Goal: Complete application form

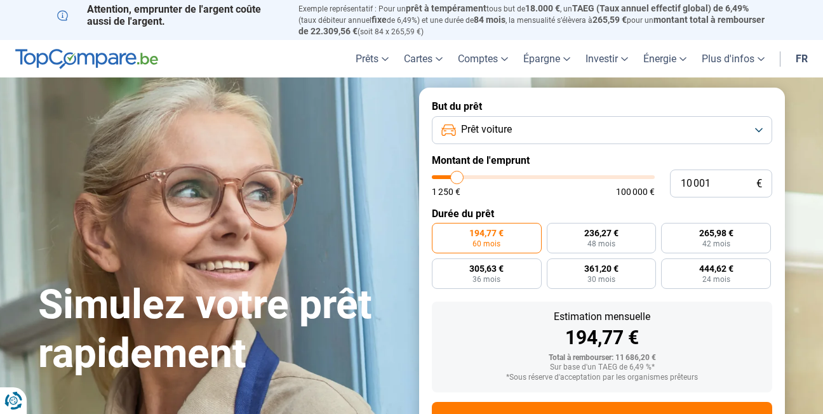
click at [760, 131] on button "Prêt voiture" at bounding box center [602, 130] width 340 height 28
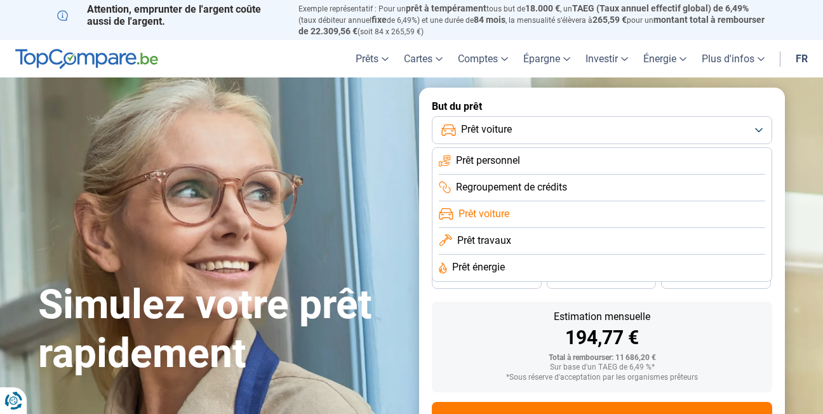
click at [760, 131] on button "Prêt voiture" at bounding box center [602, 130] width 340 height 28
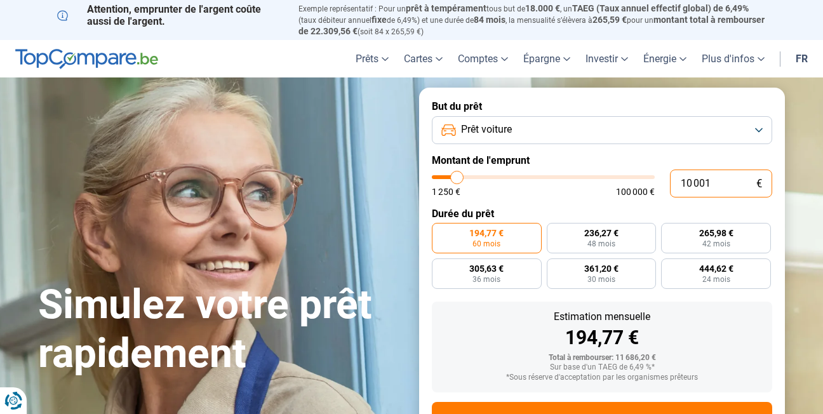
click at [731, 187] on input "10 001" at bounding box center [721, 184] width 102 height 28
type input "1 000"
type input "1250"
type input "100"
type input "1250"
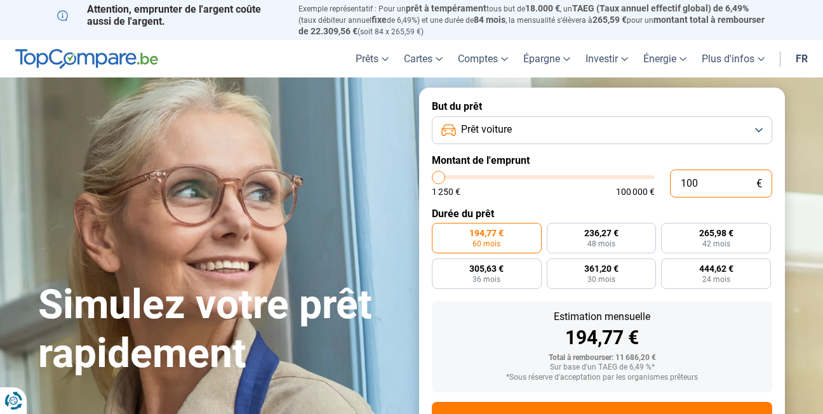
type input "10"
type input "1250"
type input "1"
type input "1250"
type input "1 250"
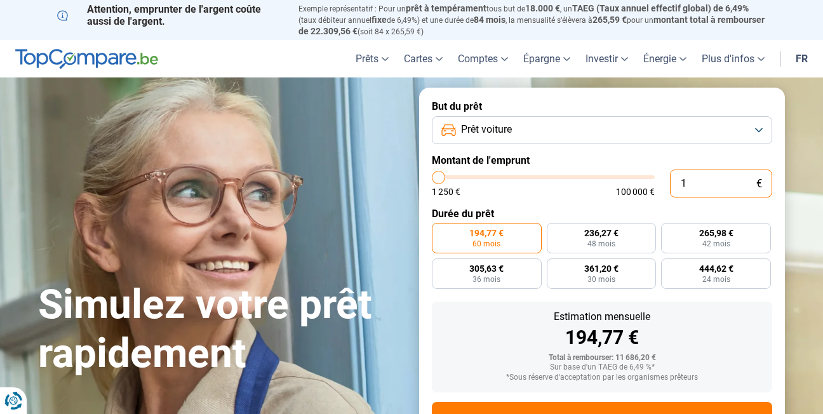
type input "1250"
radio input "true"
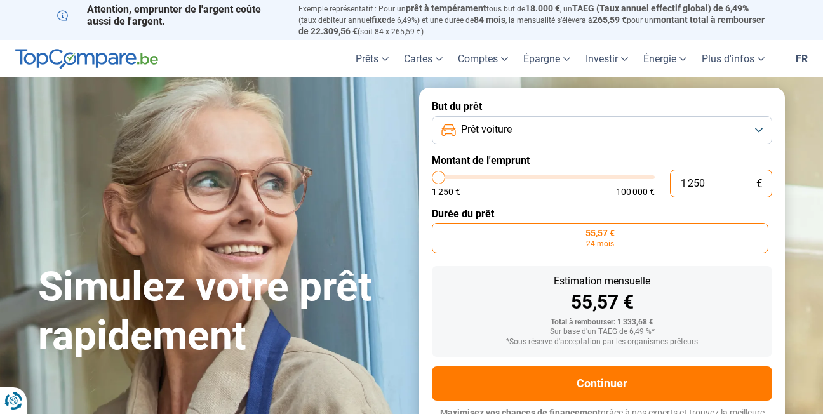
scroll to position [17, 0]
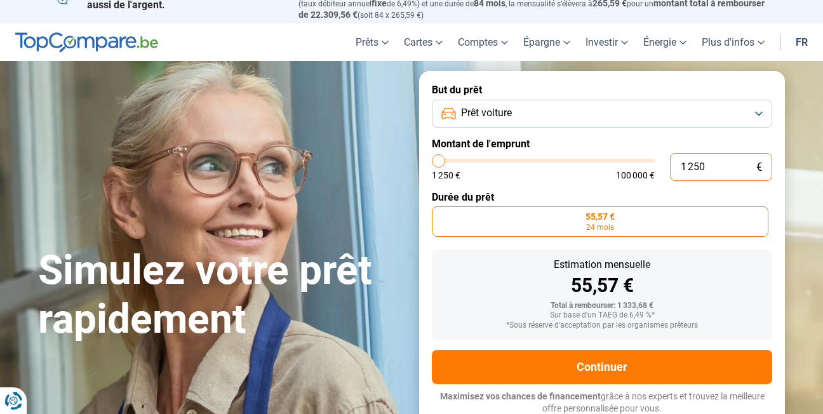
type input "125"
type input "1250"
type input "12"
type input "1250"
type input "1"
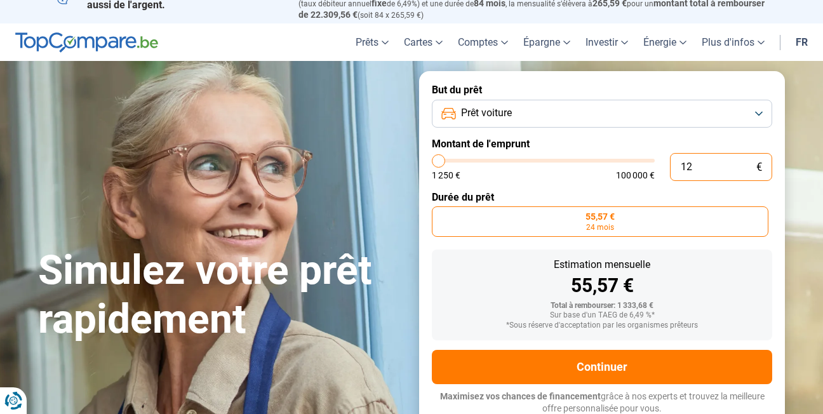
type input "1250"
type input "17"
type input "1250"
type input "1 250"
type input "1250"
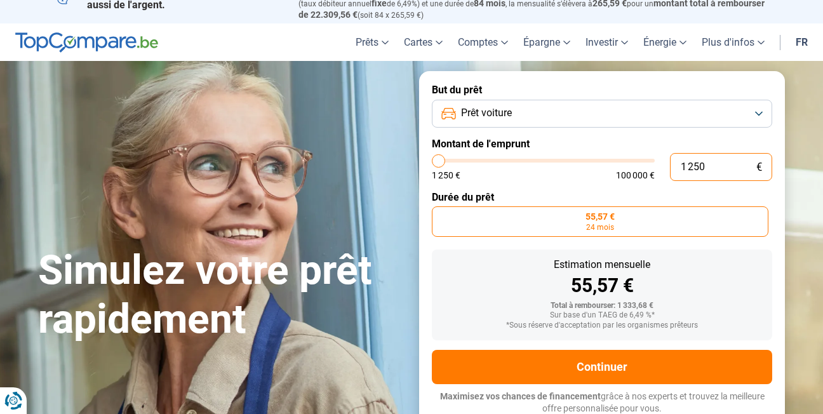
type input "12 500"
type input "12500"
radio input "false"
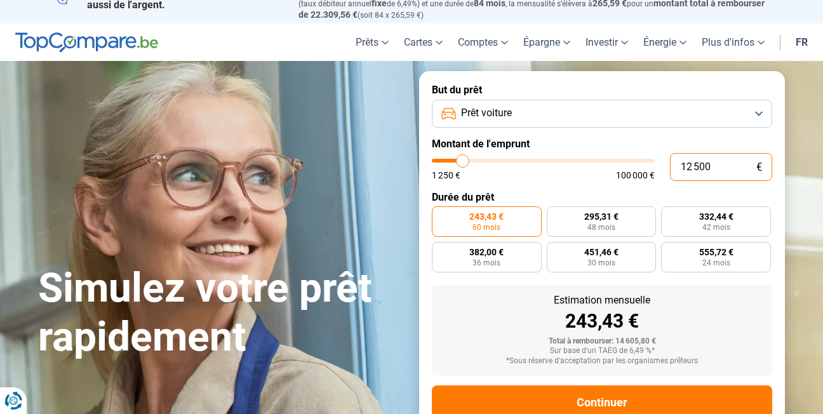
scroll to position [52, 0]
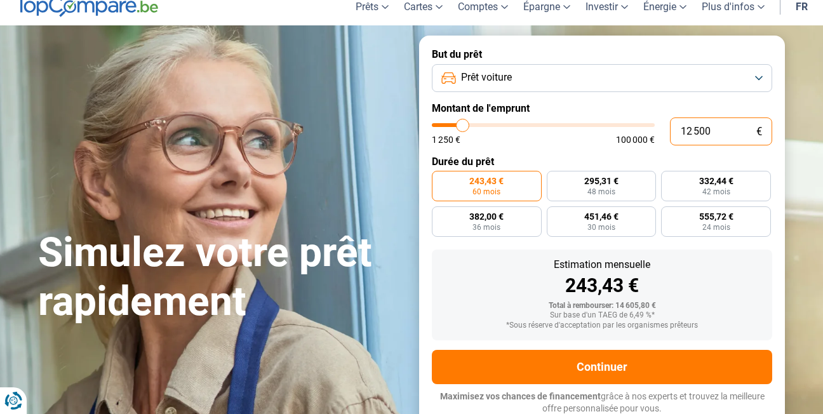
type input "1 250"
type input "1250"
type input "125"
type input "1250"
type input "12"
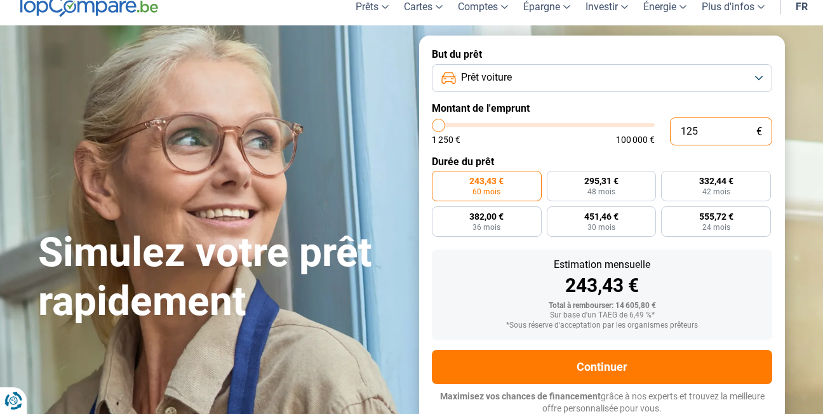
type input "1250"
type input "1"
type input "1250"
type input "17"
type input "1250"
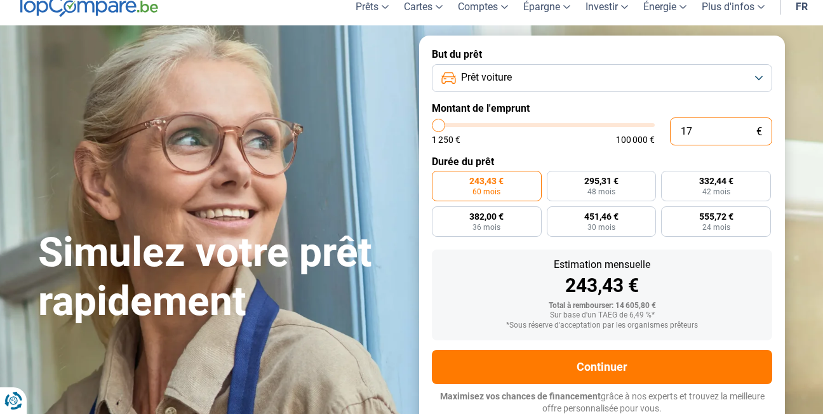
type input "170"
type input "1250"
type input "1 700"
type input "1750"
type input "17 000"
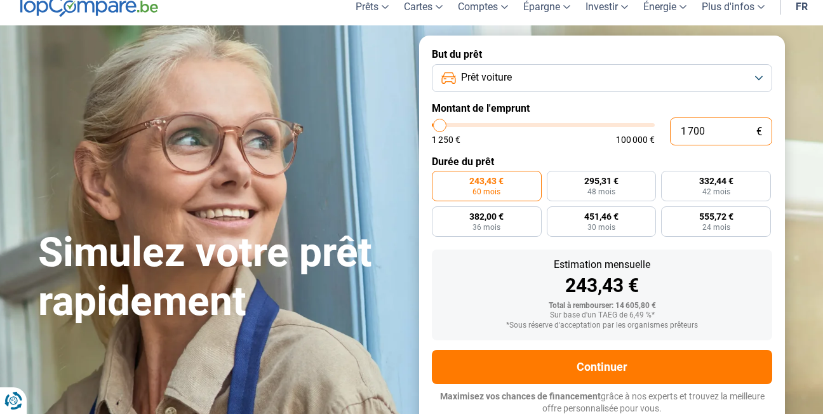
type input "17000"
radio input "false"
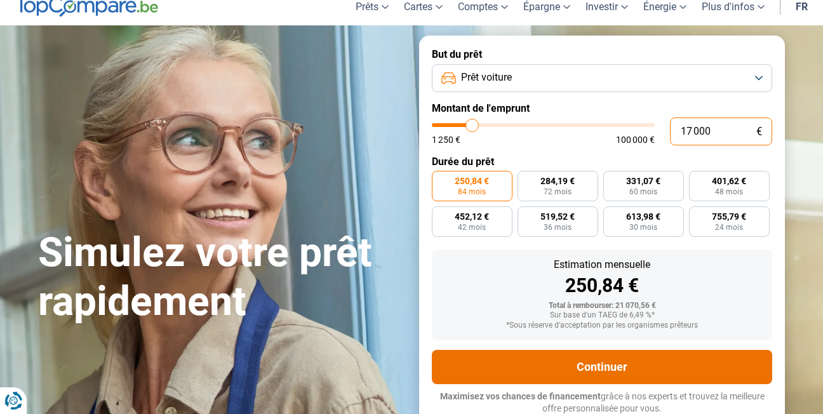
type input "17 000"
click at [618, 368] on button "Continuer" at bounding box center [602, 367] width 340 height 34
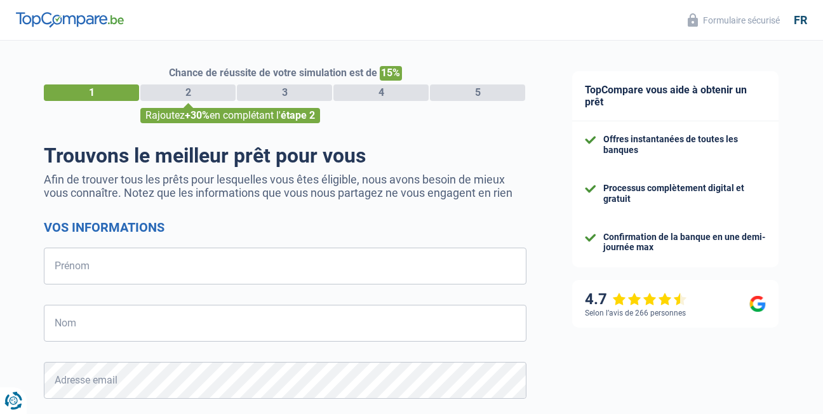
select select "32"
drag, startPoint x: 0, startPoint y: 0, endPoint x: 618, endPoint y: 368, distance: 719.5
click at [618, 368] on div "TopCompare vous aide à obtenir un prêt Offres instantanées de toutes les banque…" at bounding box center [686, 366] width 274 height 650
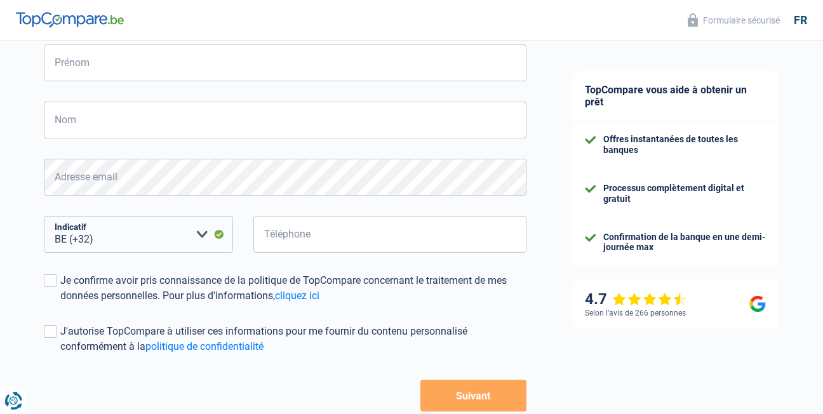
scroll to position [178, 0]
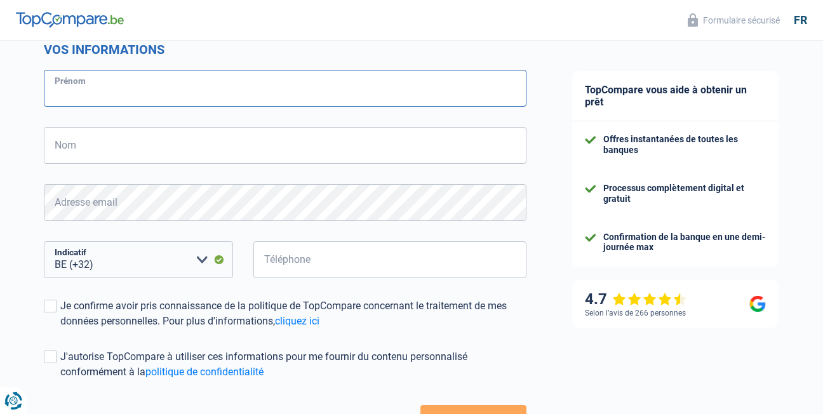
click at [158, 93] on input "Prénom" at bounding box center [285, 88] width 483 height 37
type input "[PERSON_NAME]"
click at [126, 113] on form "Vos informations [PERSON_NAME] Nom Tous les champs sont obligatoires. Veuillez …" at bounding box center [285, 239] width 483 height 395
click at [116, 141] on input "Nom" at bounding box center [285, 145] width 483 height 37
type input "[PERSON_NAME]"
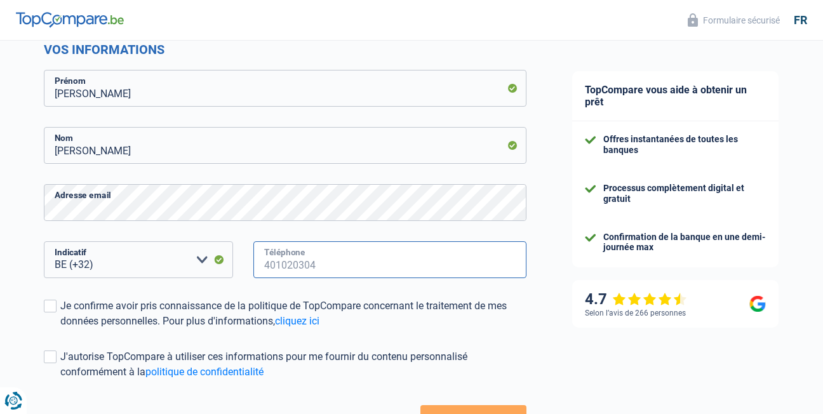
click at [311, 265] on input "Téléphone" at bounding box center [389, 259] width 273 height 37
click at [51, 307] on span at bounding box center [50, 306] width 13 height 13
click at [60, 329] on input "Je confirme avoir pris connaissance de la politique de TopCompare concernant le…" at bounding box center [60, 329] width 0 height 0
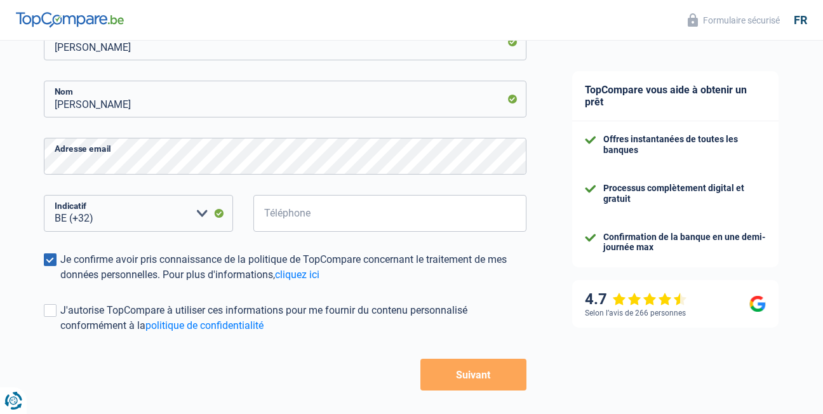
scroll to position [254, 0]
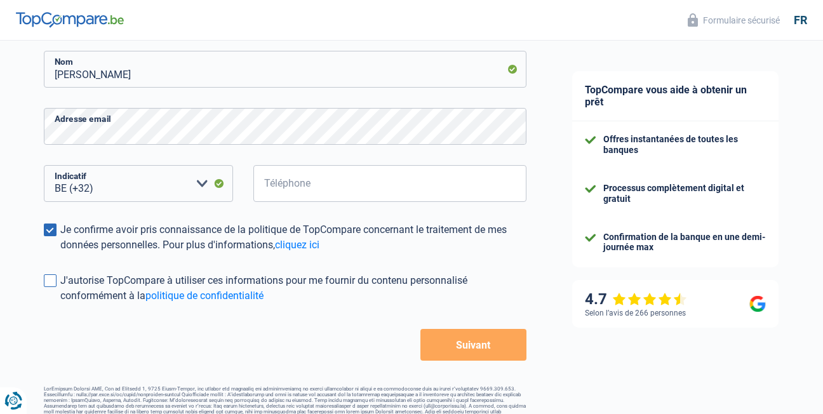
click at [50, 279] on span at bounding box center [50, 280] width 13 height 13
click at [60, 304] on input "J'autorise TopCompare à utiliser ces informations pour me fournir du contenu pe…" at bounding box center [60, 304] width 0 height 0
click at [461, 352] on button "Suivant" at bounding box center [473, 345] width 106 height 32
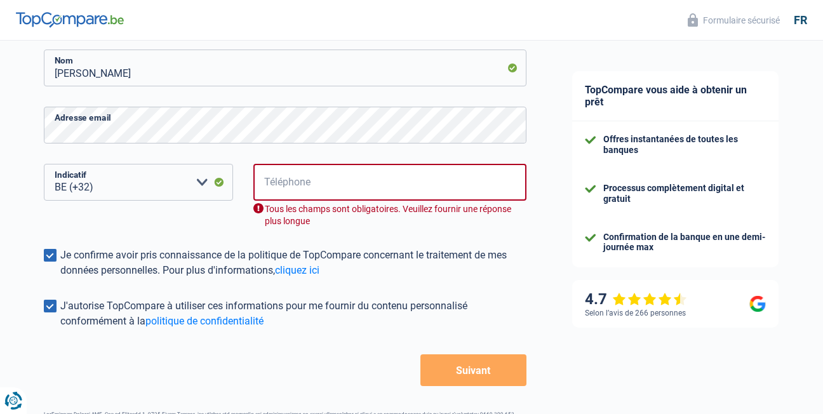
scroll to position [276, 0]
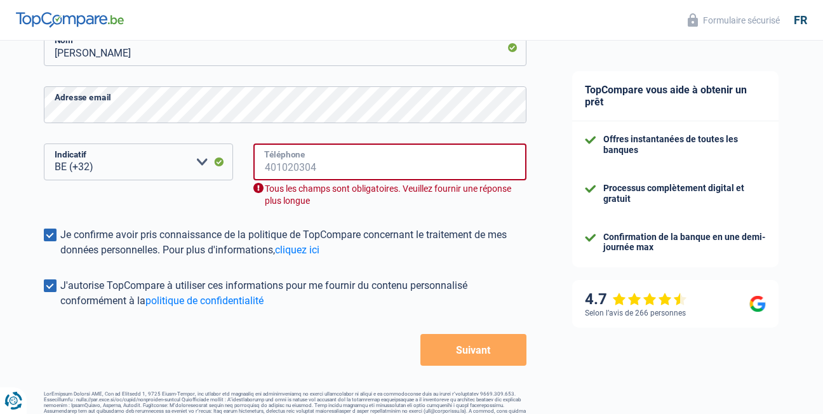
click at [293, 153] on input "Téléphone" at bounding box center [389, 161] width 273 height 37
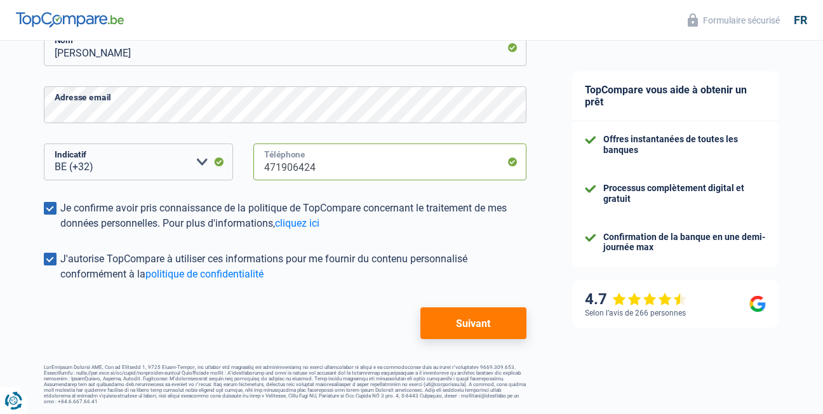
type input "471906424"
click at [455, 296] on form "Vos informations [PERSON_NAME] [PERSON_NAME] Adresse email BE (+32) LU (+352) V…" at bounding box center [285, 141] width 483 height 395
click at [470, 324] on button "Suivant" at bounding box center [473, 323] width 106 height 32
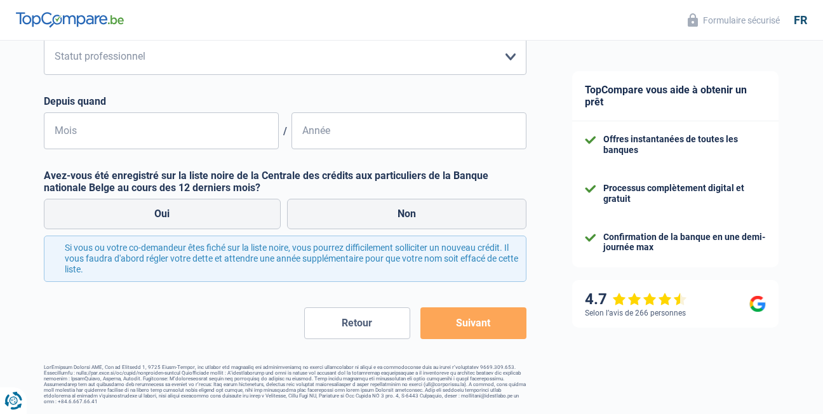
scroll to position [29, 0]
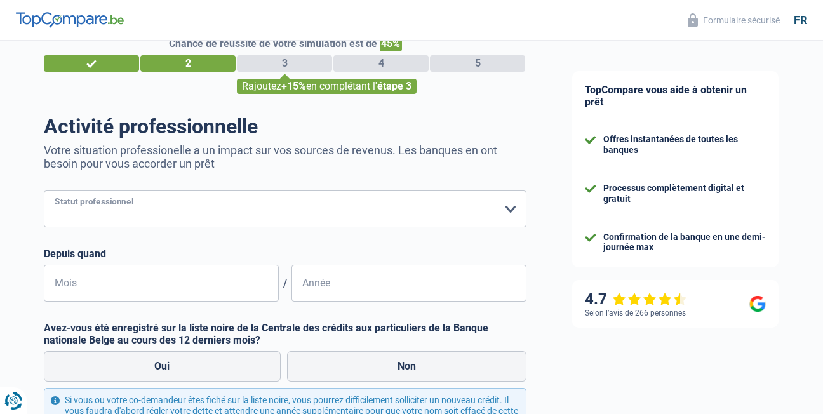
click at [509, 213] on select "Ouvrier Employé privé Employé public Invalide Indépendant Pensionné Chômeur Mut…" at bounding box center [285, 208] width 483 height 37
select select "worker"
click at [44, 192] on select "Ouvrier Employé privé Employé public Invalide Indépendant Pensionné Chômeur Mut…" at bounding box center [285, 208] width 483 height 37
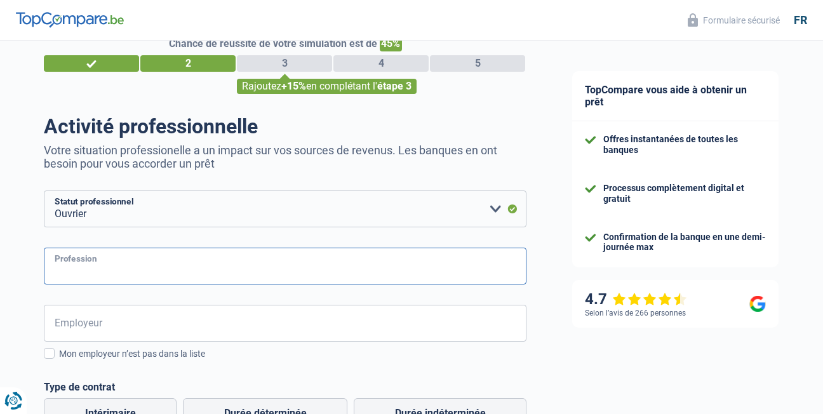
click at [362, 257] on input "Profession" at bounding box center [285, 266] width 483 height 37
type input "C"
type input "chauffeur"
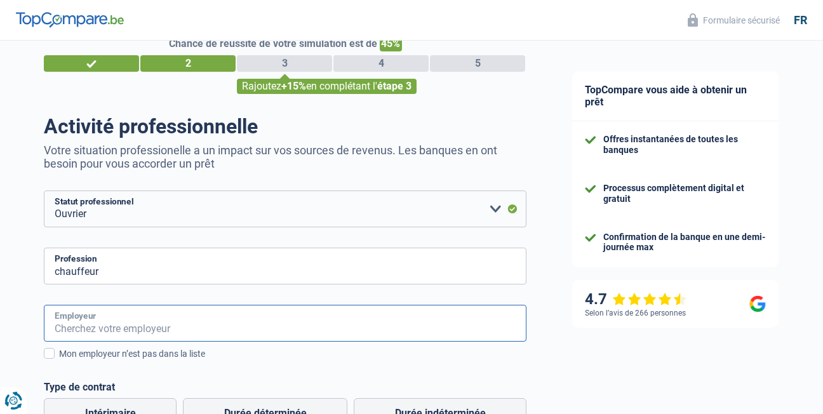
click at [342, 309] on input "Employeur" at bounding box center [285, 323] width 483 height 37
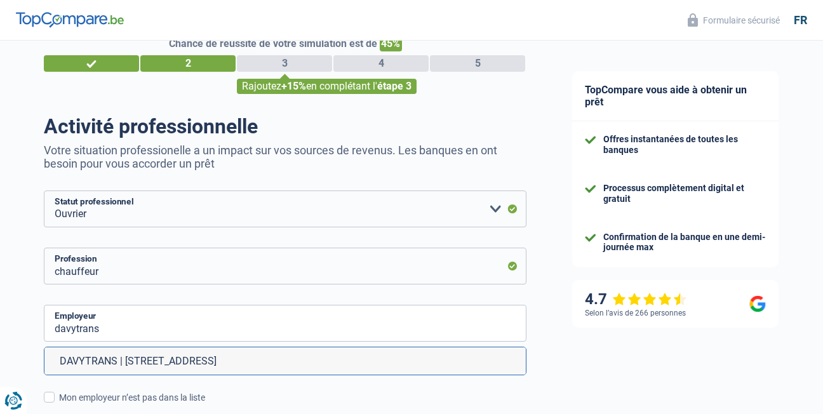
click at [280, 364] on li "DAVYTRANS | [STREET_ADDRESS]" at bounding box center [284, 360] width 481 height 27
type input "DAVYTRANS | [STREET_ADDRESS]"
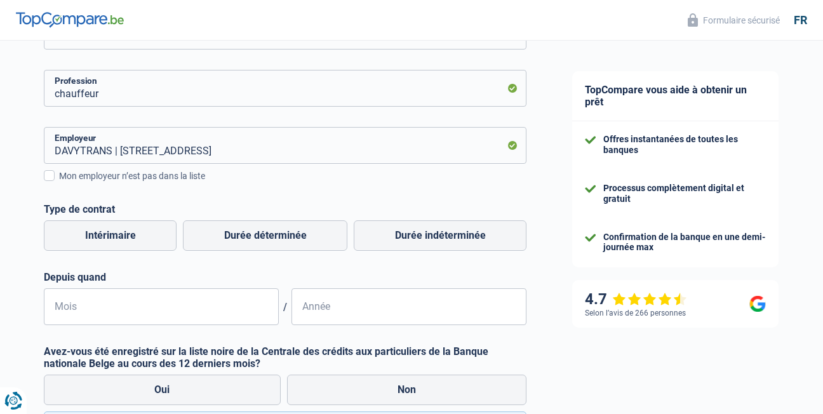
scroll to position [232, 0]
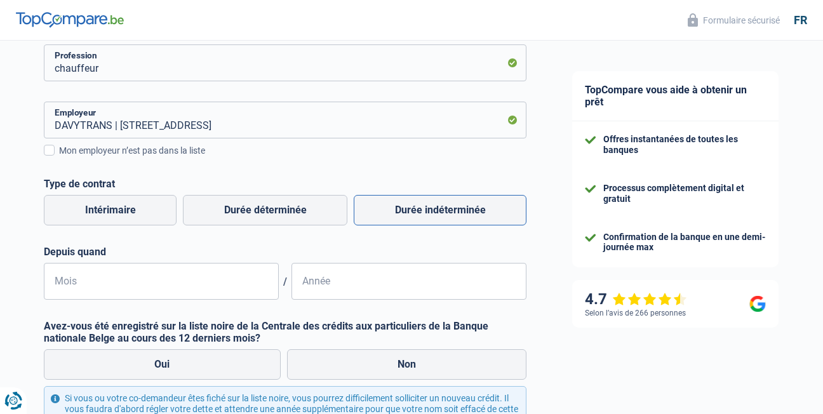
click at [482, 217] on label "Durée indéterminée" at bounding box center [440, 210] width 173 height 30
click at [482, 217] on input "Durée indéterminée" at bounding box center [440, 210] width 173 height 30
radio input "true"
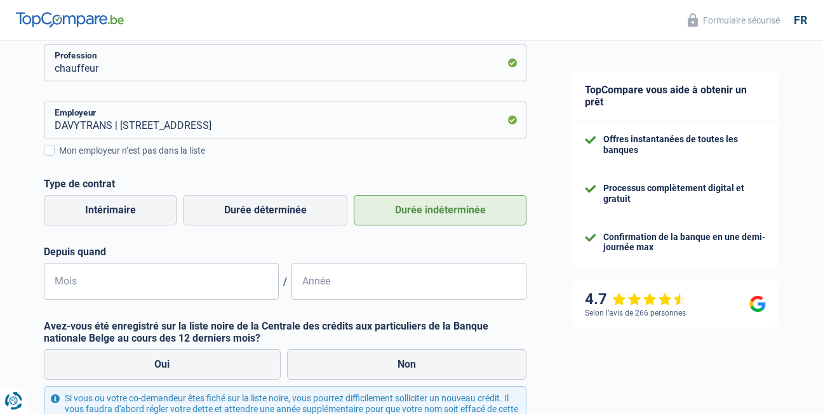
click at [430, 206] on label "Durée indéterminée" at bounding box center [440, 210] width 173 height 30
click at [430, 206] on input "Durée indéterminée" at bounding box center [440, 210] width 173 height 30
click at [190, 286] on input "Mois" at bounding box center [161, 281] width 235 height 37
type input "03"
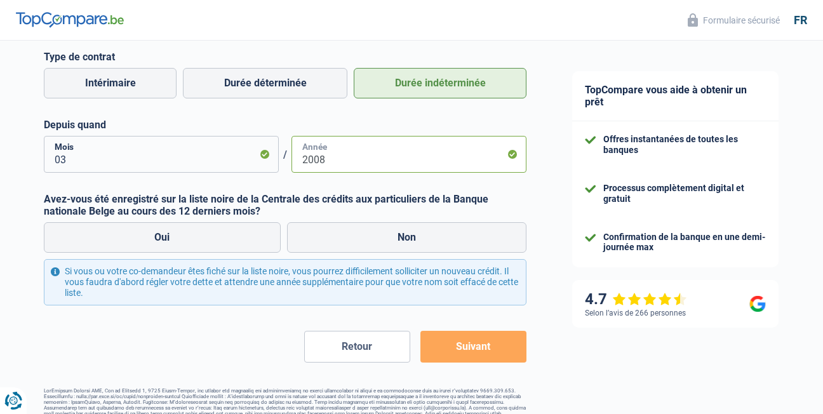
scroll to position [377, 0]
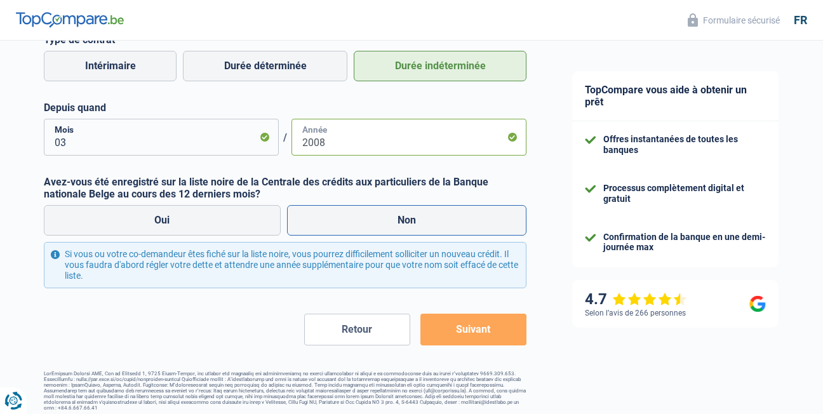
type input "2008"
click at [412, 218] on label "Non" at bounding box center [407, 220] width 240 height 30
click at [412, 218] on input "Non" at bounding box center [407, 220] width 240 height 30
radio input "true"
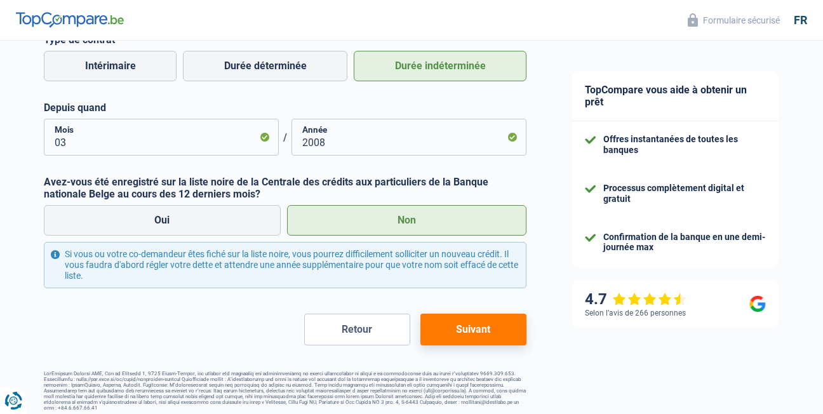
click at [490, 342] on button "Suivant" at bounding box center [473, 330] width 106 height 32
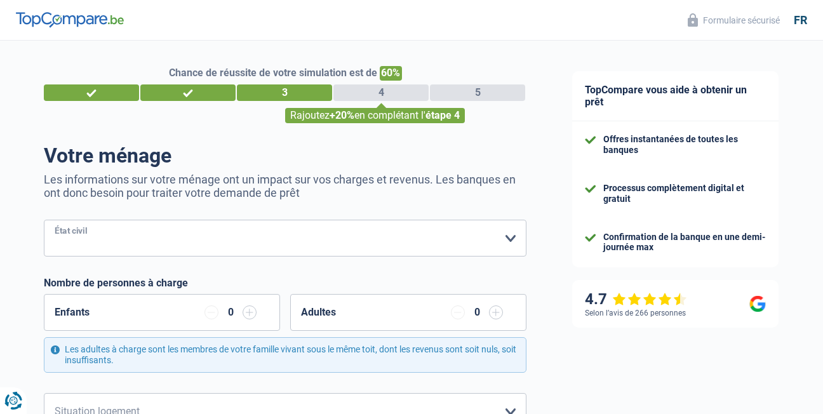
click at [511, 246] on select "[PERSON_NAME](e) Cohabitant(e) légal(e) Divorcé(e) Veuf(ve) Séparé (de fait) Ve…" at bounding box center [285, 238] width 483 height 37
select select "single"
click at [44, 221] on select "[PERSON_NAME](e) Cohabitant(e) légal(e) Divorcé(e) Veuf(ve) Séparé (de fait) Ve…" at bounding box center [285, 238] width 483 height 37
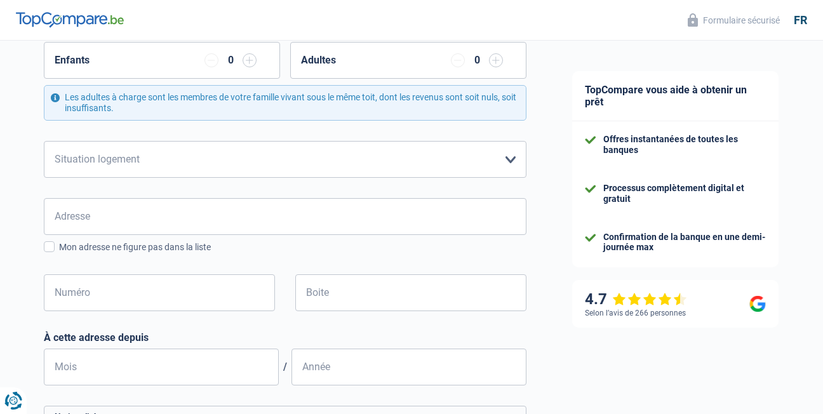
scroll to position [254, 0]
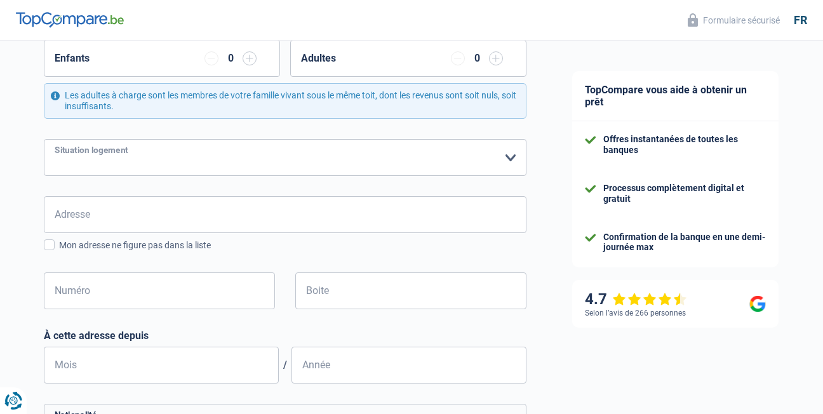
click at [503, 164] on select "Locataire Propriétaire avec prêt hypothécaire Propriétaire sans prêt hypothécai…" at bounding box center [285, 157] width 483 height 37
select select "ownerWithMortgage"
click at [44, 140] on select "Locataire Propriétaire avec prêt hypothécaire Propriétaire sans prêt hypothécai…" at bounding box center [285, 157] width 483 height 37
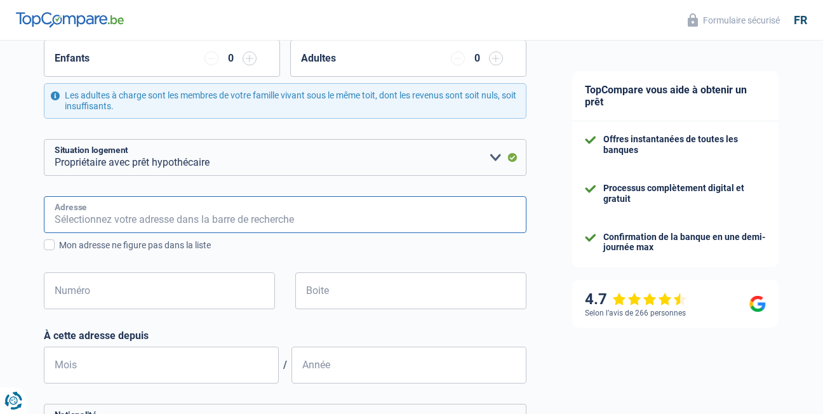
click at [295, 231] on input "Adresse" at bounding box center [285, 214] width 483 height 37
